Goal: Check status

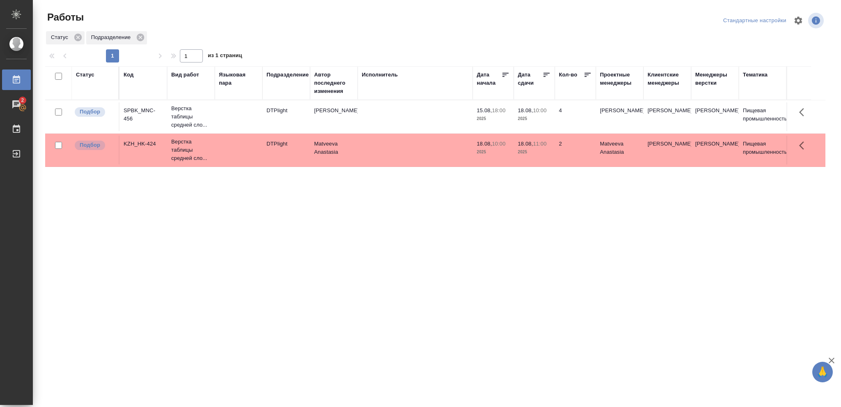
click at [86, 72] on div "Статус" at bounding box center [85, 75] width 18 height 8
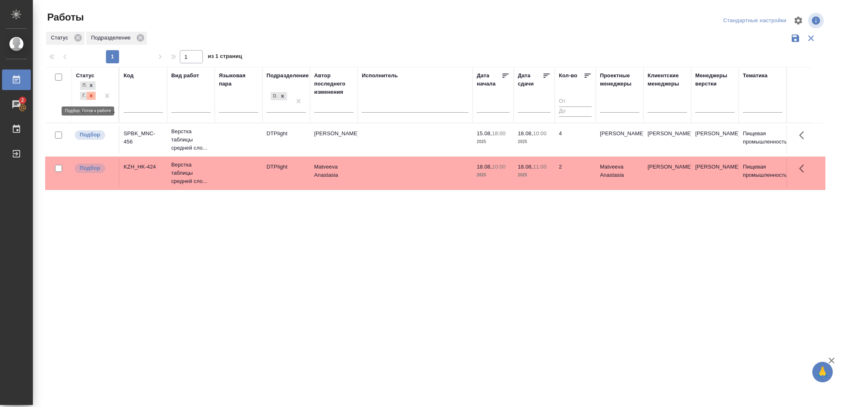
click at [91, 97] on icon at bounding box center [91, 96] width 6 height 6
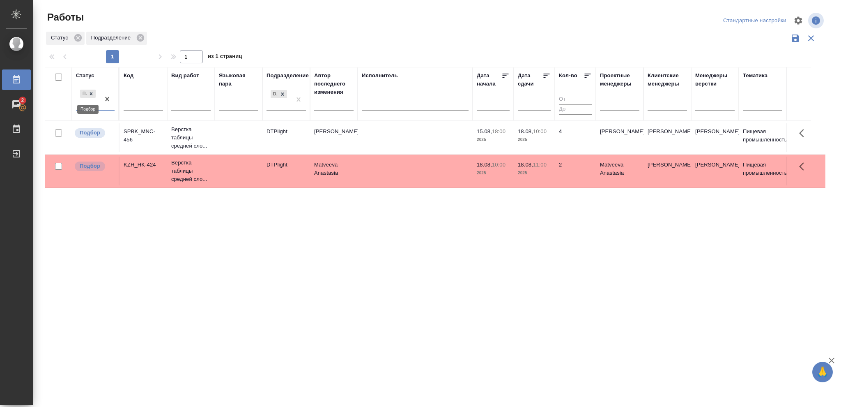
click at [91, 96] on icon at bounding box center [91, 94] width 6 height 6
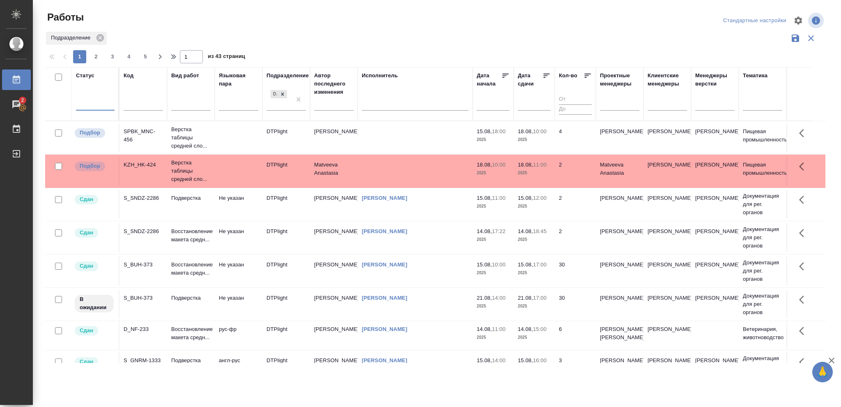
click at [90, 99] on div at bounding box center [95, 103] width 39 height 12
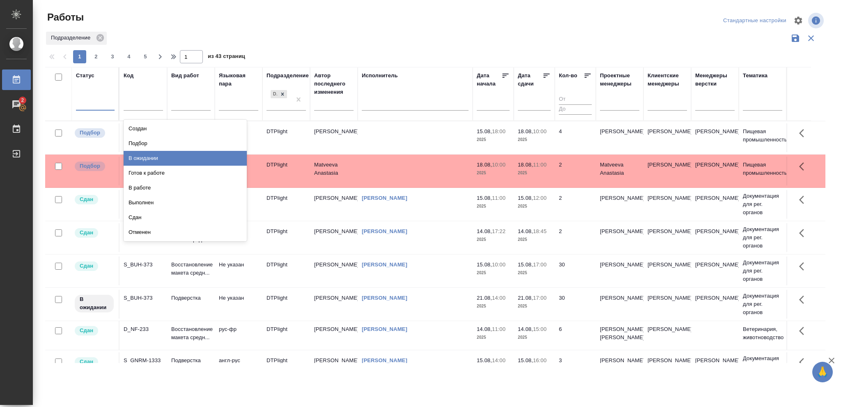
click at [144, 157] on div "В ожидании" at bounding box center [185, 158] width 123 height 15
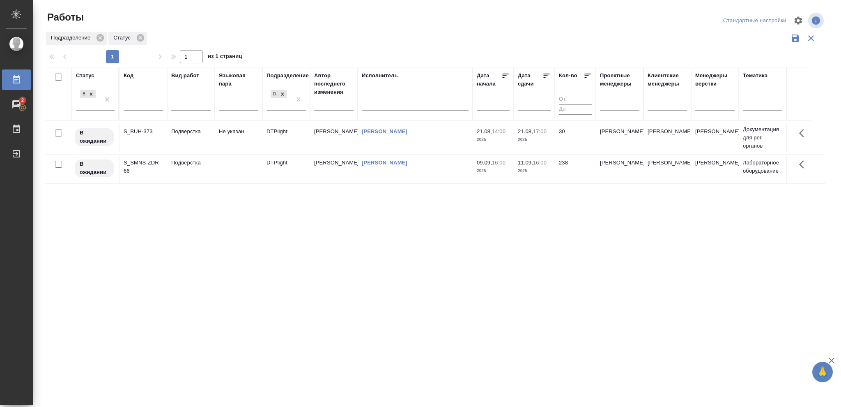
drag, startPoint x: 558, startPoint y: 221, endPoint x: 539, endPoint y: 225, distance: 19.3
click at [539, 225] on div "Статус В ожидании Код Вид работ Языковая пара Подразделение DTPlight Автор посл…" at bounding box center [435, 215] width 780 height 296
click at [87, 104] on div "В ожидании" at bounding box center [88, 99] width 24 height 22
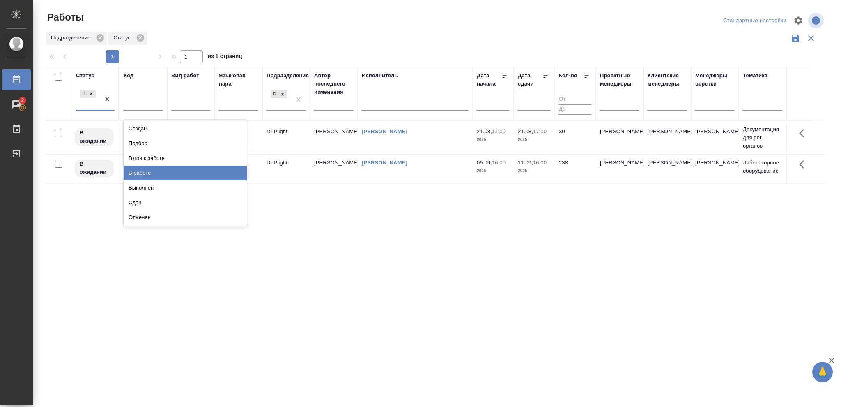
click at [137, 173] on div "В работе" at bounding box center [185, 173] width 123 height 15
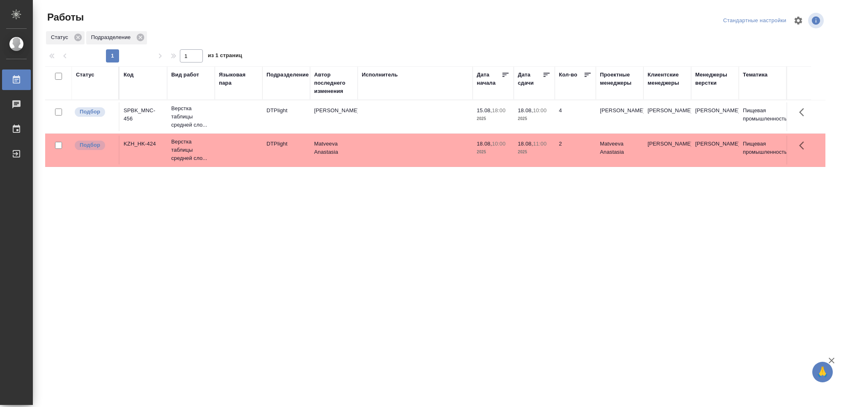
click at [500, 228] on div "Статус Код Вид работ Языковая пара Подразделение Автор последнего изменения Исп…" at bounding box center [435, 214] width 780 height 296
